Goal: Find specific page/section: Find specific page/section

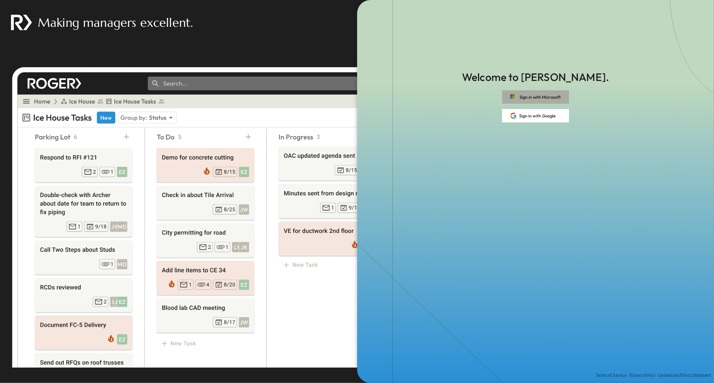
click at [524, 94] on button "Sign in with Microsoft" at bounding box center [535, 96] width 67 height 13
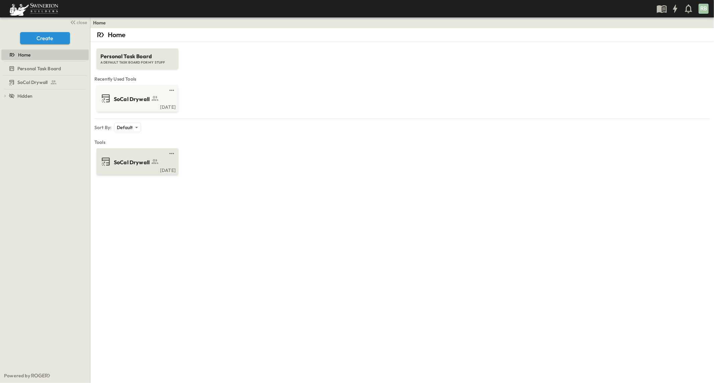
click at [138, 162] on span "SoCal Drywall" at bounding box center [132, 163] width 36 height 8
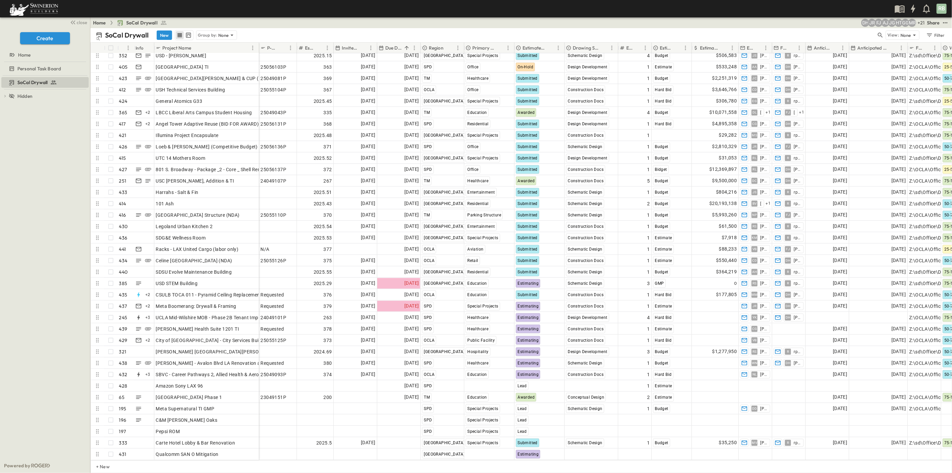
scroll to position [4617, 0]
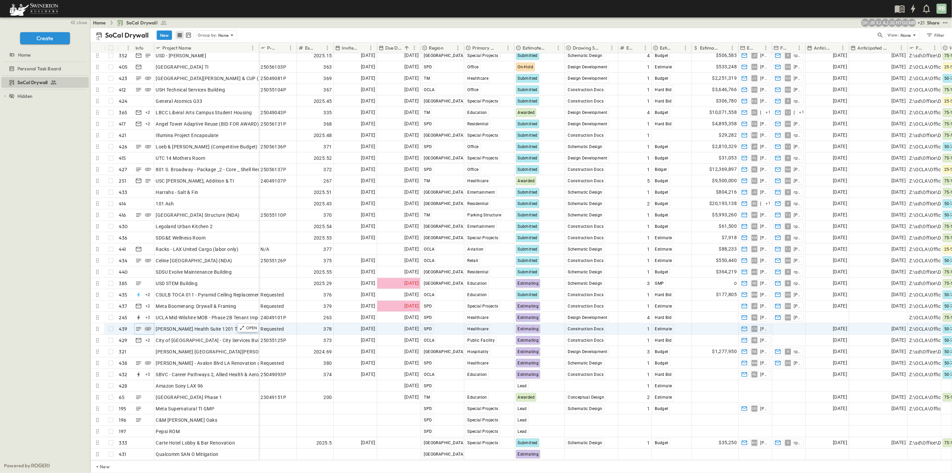
click at [148, 325] on icon "button" at bounding box center [148, 328] width 7 height 7
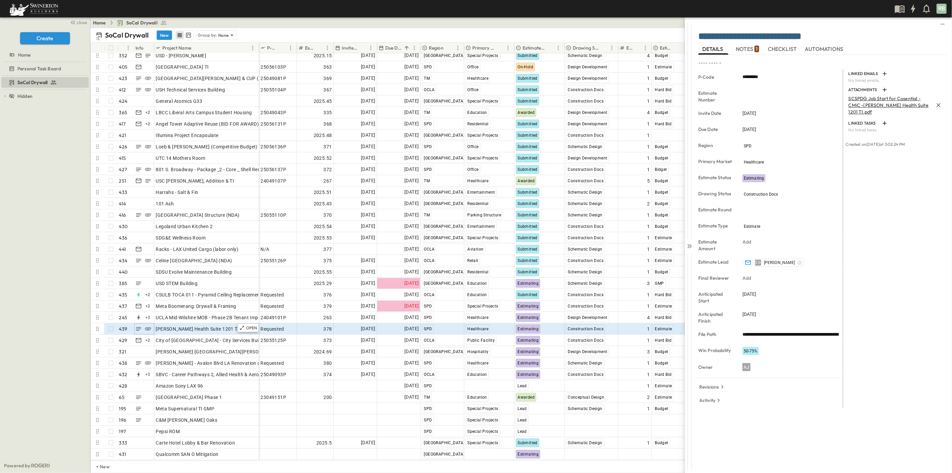
click at [714, 104] on p "SCSPDG Job Start for Cosential - CMiC -[PERSON_NAME] Health Suite 1201 TI.pdf" at bounding box center [890, 105] width 85 height 20
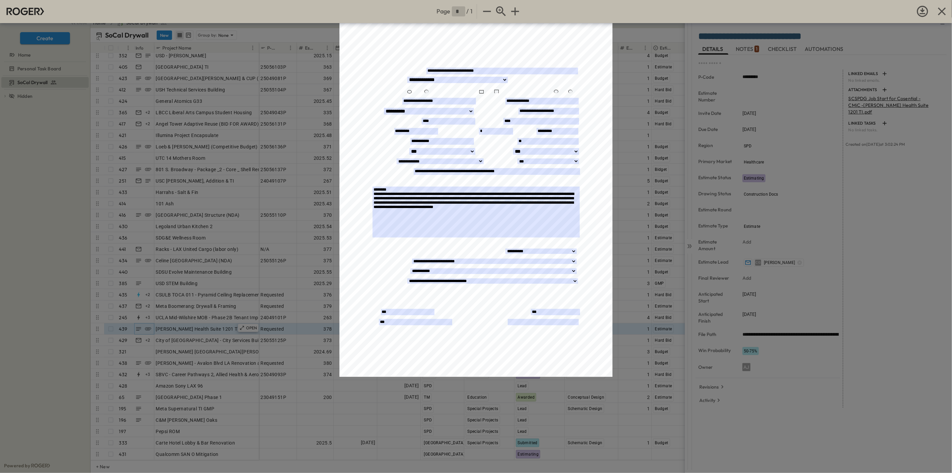
click at [641, 210] on div "Page * / 1 Self-Perform Job Start Form Opportunity/Project Name:_______________…" at bounding box center [476, 236] width 952 height 473
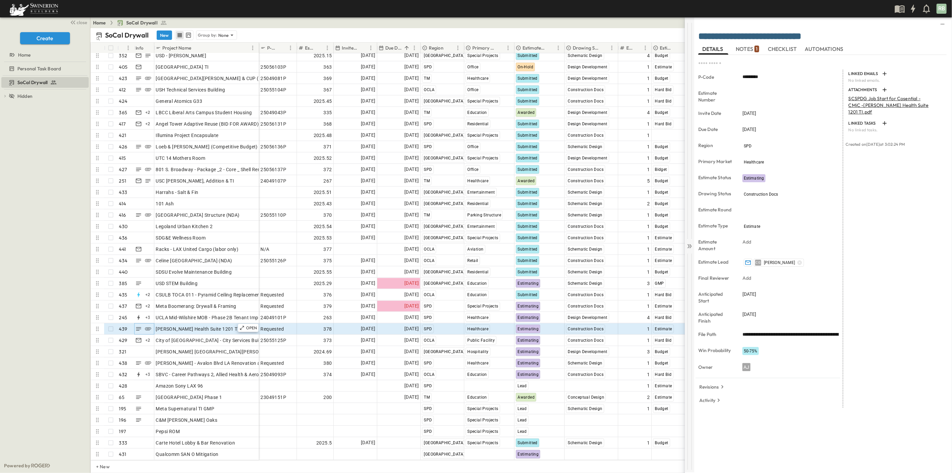
click at [688, 245] on icon at bounding box center [689, 246] width 7 height 7
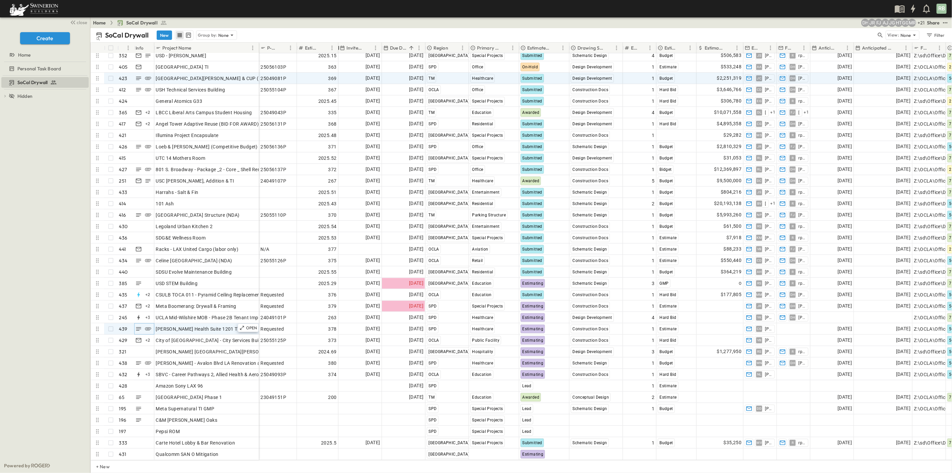
drag, startPoint x: 334, startPoint y: 48, endPoint x: 339, endPoint y: 72, distance: 24.2
click at [339, 72] on div "# Info Project Name P-Code Estimate Number Invite Date Due Date Region Primary …" at bounding box center [521, 251] width 861 height 417
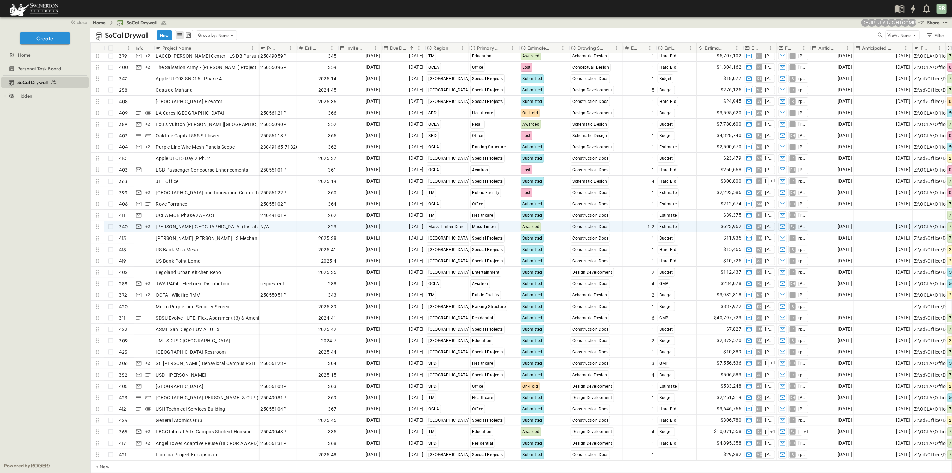
scroll to position [4305, 0]
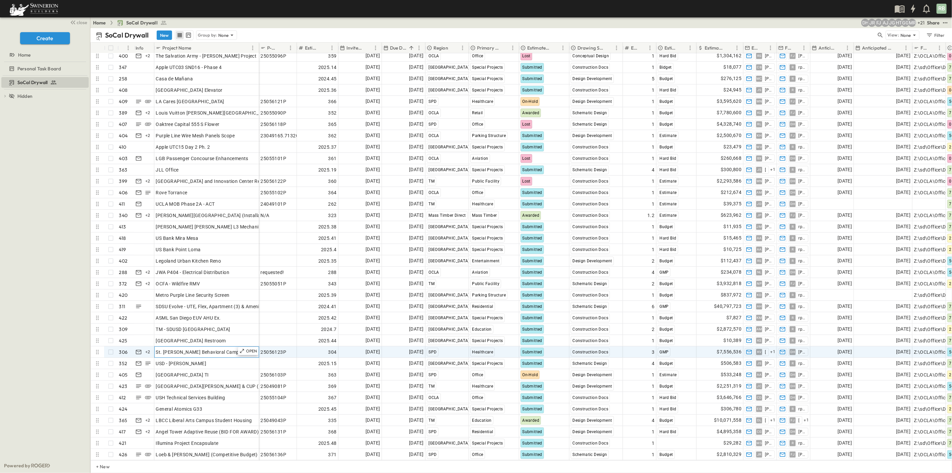
drag, startPoint x: 157, startPoint y: 351, endPoint x: 203, endPoint y: 351, distance: 46.5
click at [203, 351] on span "St. [PERSON_NAME] Behavioral Campus PSH" at bounding box center [205, 351] width 99 height 7
drag, startPoint x: 156, startPoint y: 350, endPoint x: 191, endPoint y: 352, distance: 35.2
drag, startPoint x: 234, startPoint y: 352, endPoint x: 156, endPoint y: 350, distance: 78.7
click at [156, 350] on input "**********" at bounding box center [207, 351] width 104 height 8
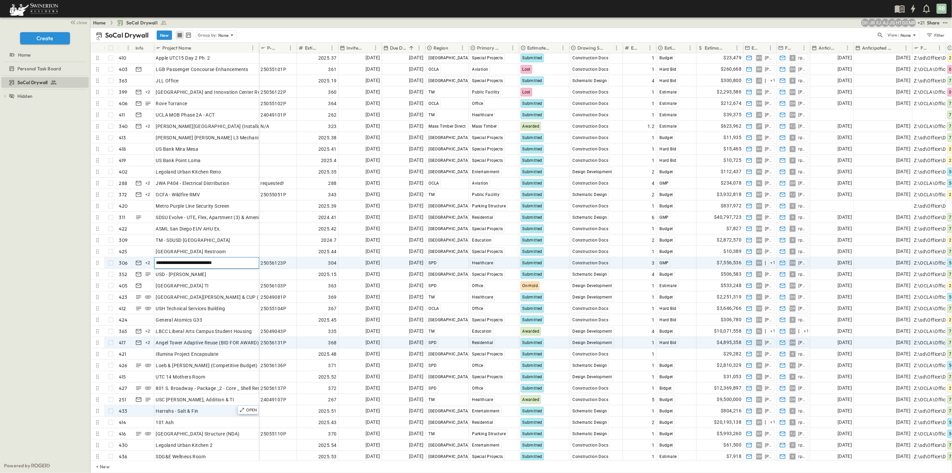
scroll to position [4416, 0]
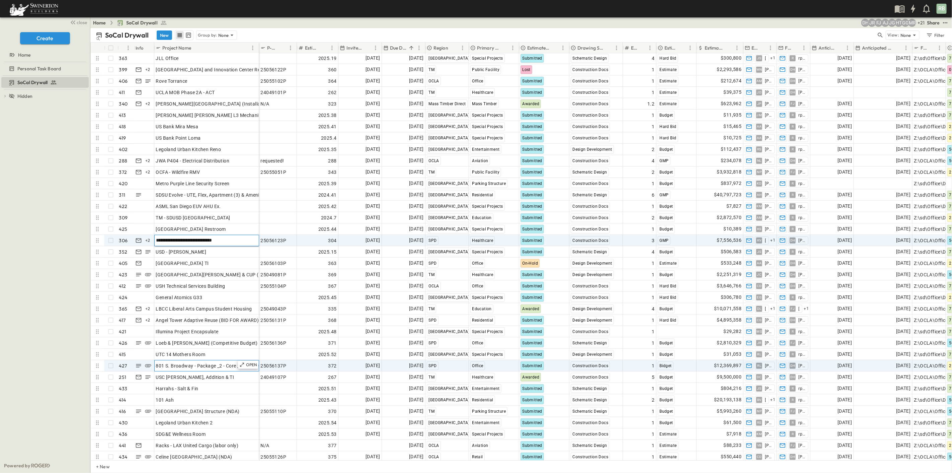
click at [193, 365] on span "801 S. Broadway - Package _2 - Core _ Shell Renovation" at bounding box center [216, 365] width 121 height 7
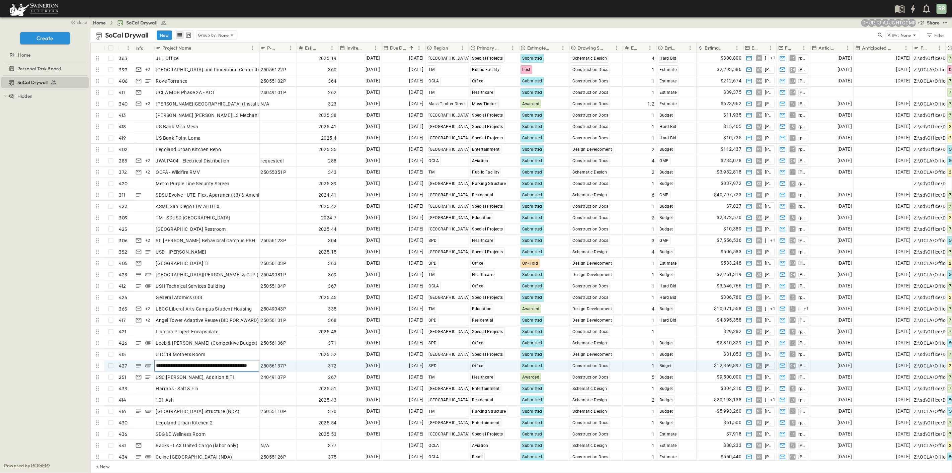
scroll to position [0, 11]
drag, startPoint x: 156, startPoint y: 364, endPoint x: 185, endPoint y: 365, distance: 29.5
click at [174, 366] on input "**********" at bounding box center [207, 365] width 104 height 8
drag, startPoint x: 163, startPoint y: 365, endPoint x: 149, endPoint y: 364, distance: 14.1
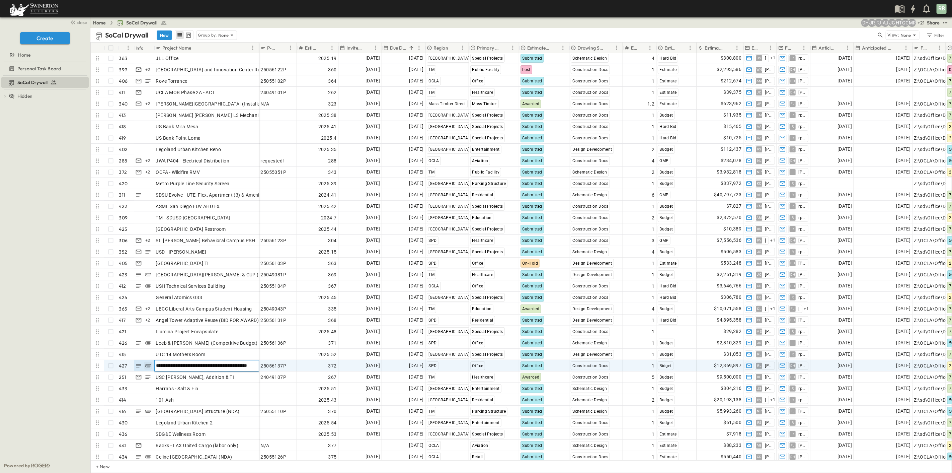
click at [149, 364] on div "**********" at bounding box center [175, 365] width 168 height 11
click at [158, 365] on input "**********" at bounding box center [207, 365] width 104 height 8
drag, startPoint x: 156, startPoint y: 364, endPoint x: 256, endPoint y: 366, distance: 99.8
click at [256, 366] on input "**********" at bounding box center [207, 365] width 104 height 8
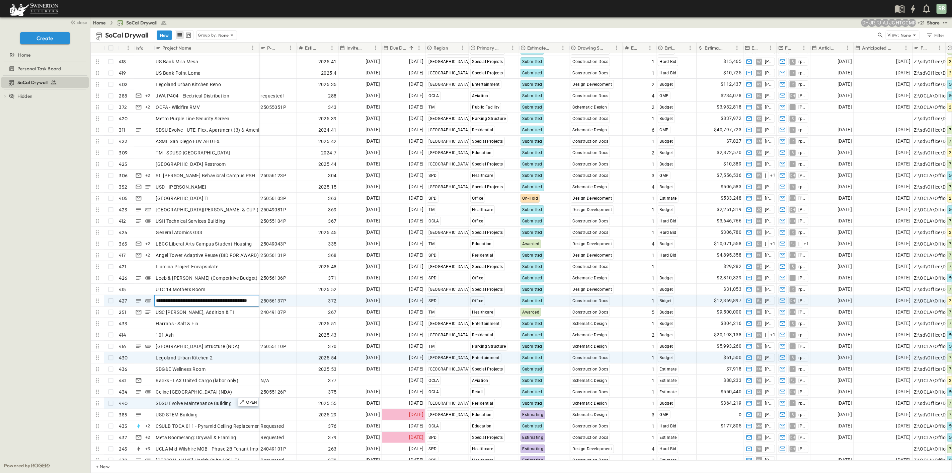
scroll to position [4491, 0]
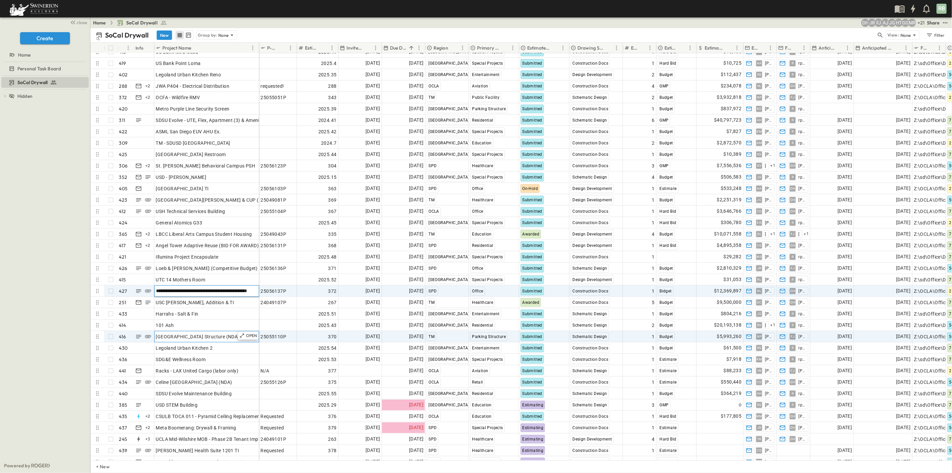
click at [189, 334] on span "[GEOGRAPHIC_DATA] Structure (NDA)" at bounding box center [198, 336] width 84 height 7
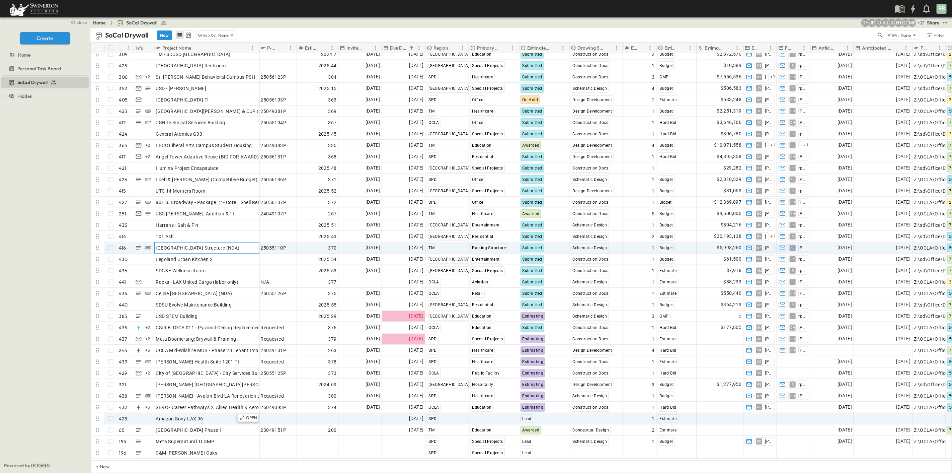
scroll to position [4602, 0]
